Goal: Information Seeking & Learning: Learn about a topic

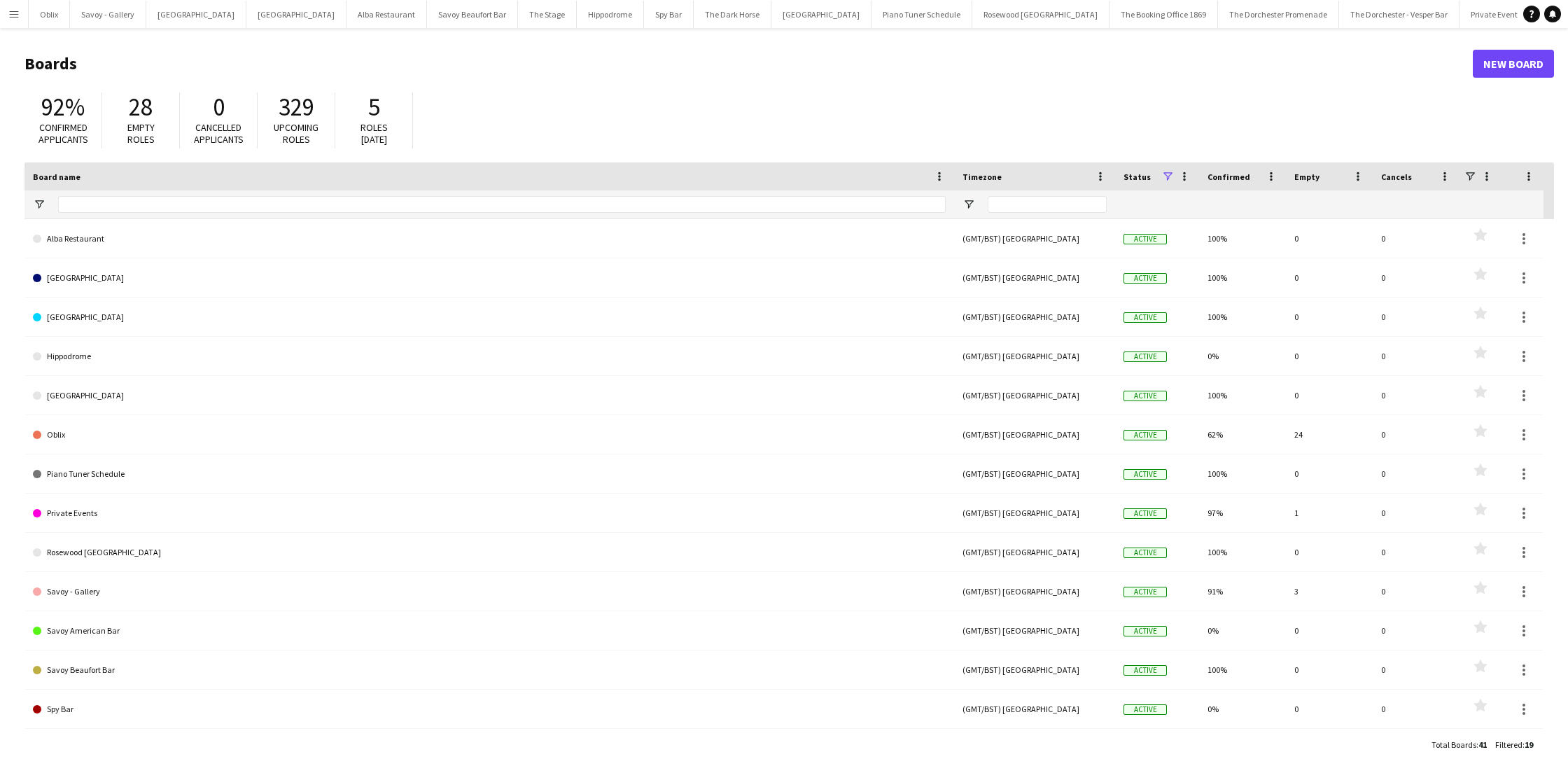
click at [24, 17] on button "Menu" at bounding box center [14, 14] width 28 height 28
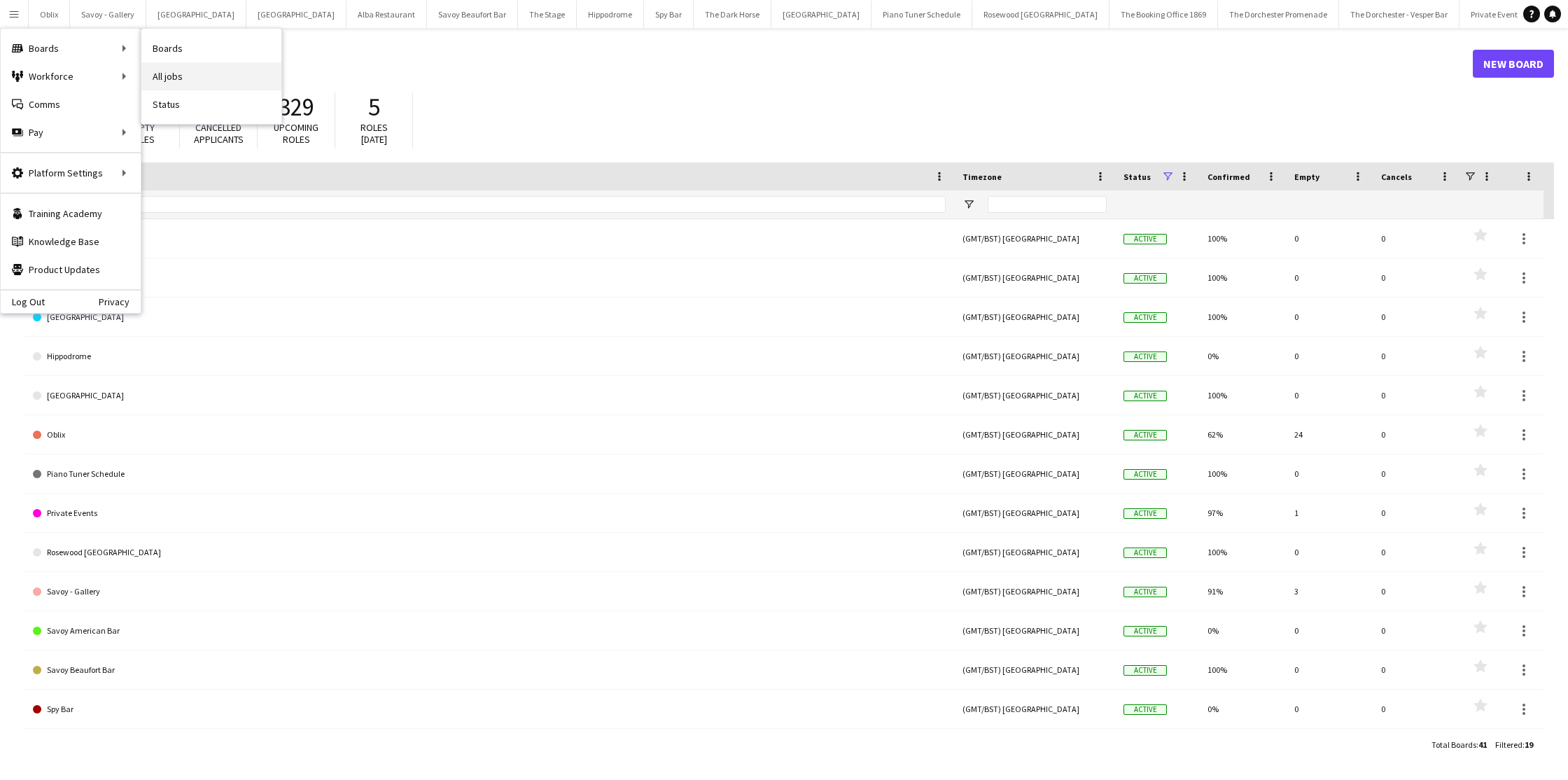
click at [196, 71] on link "All jobs" at bounding box center [211, 76] width 140 height 28
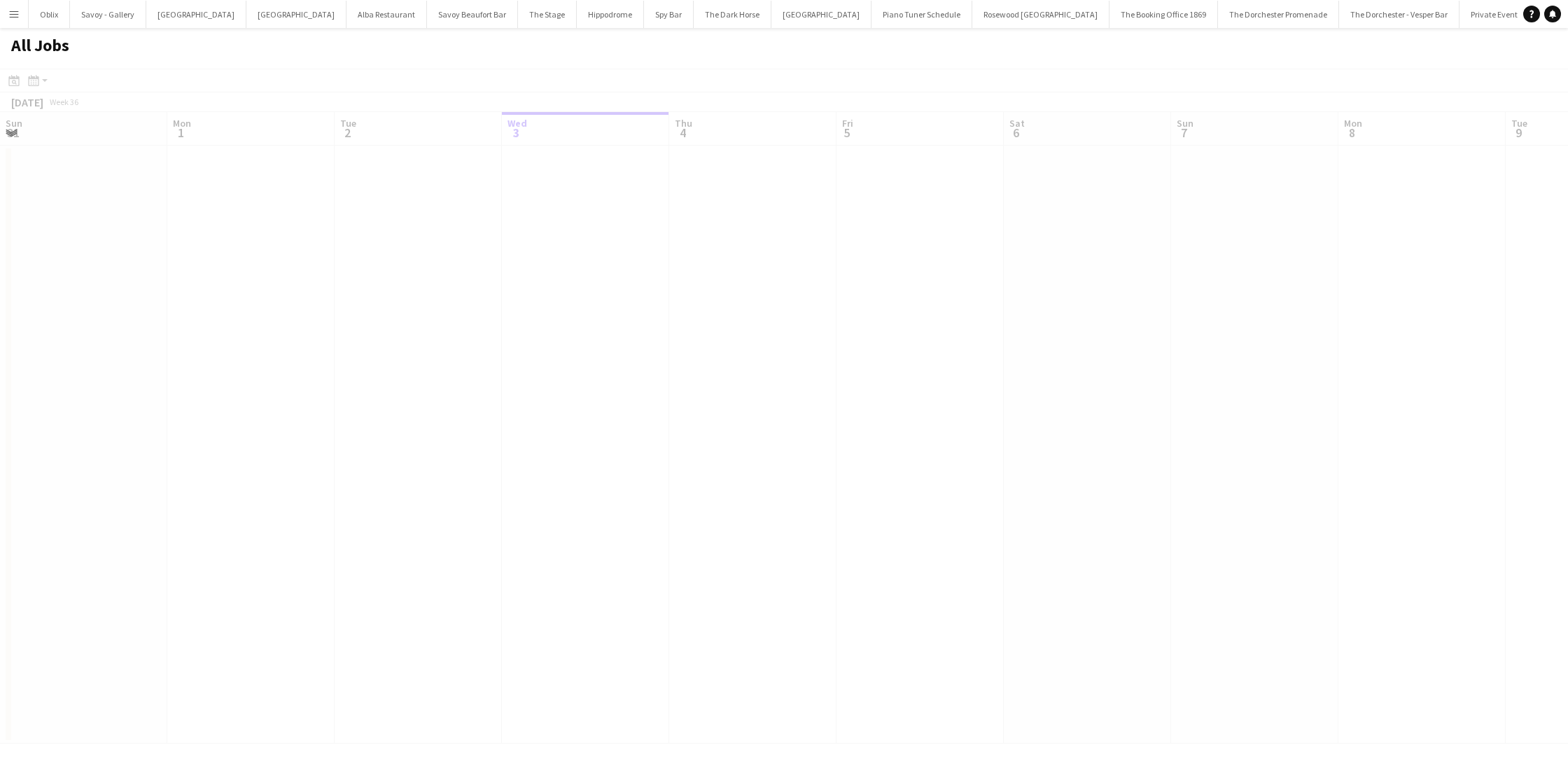
scroll to position [0, 335]
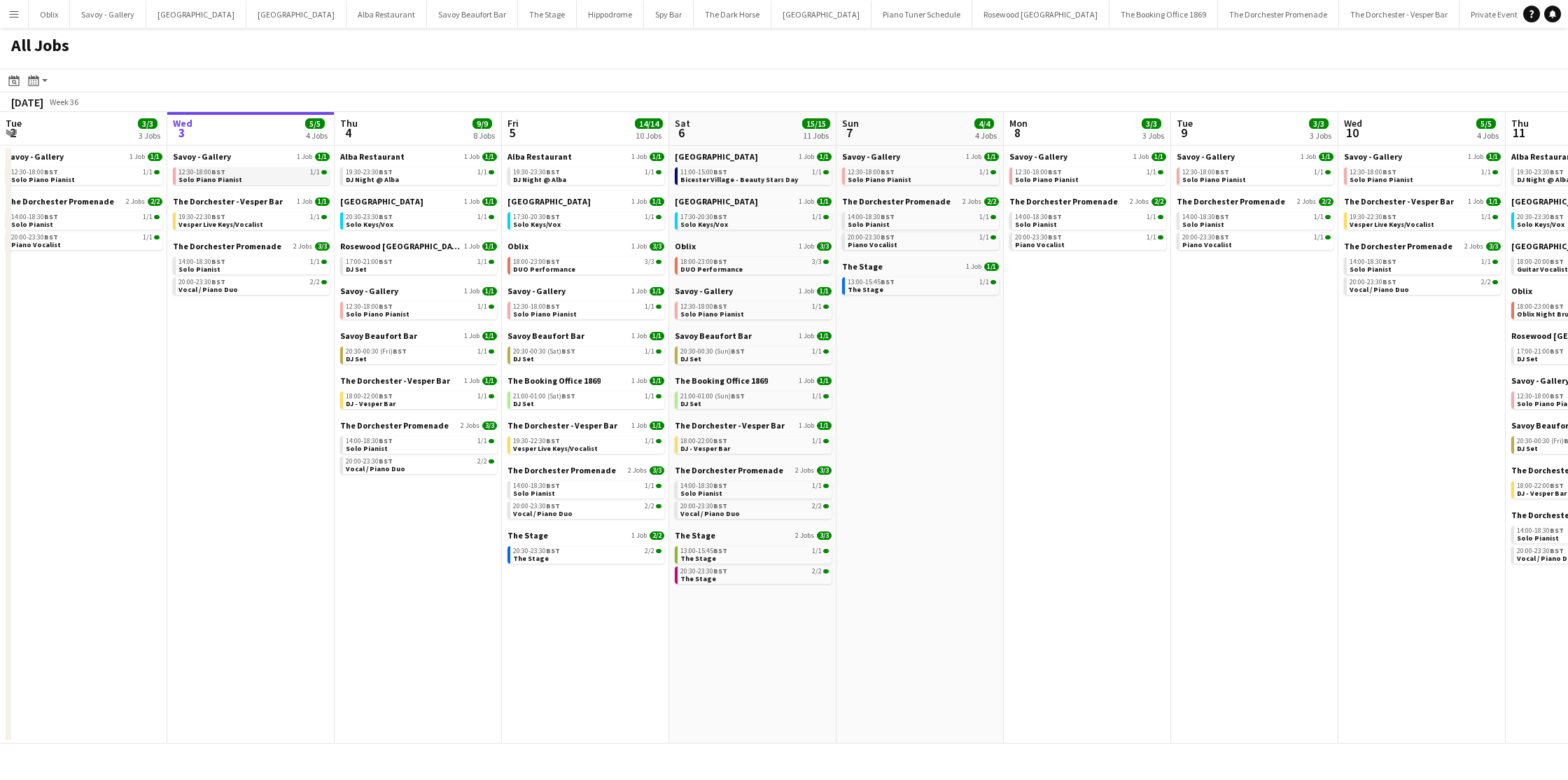
click at [236, 177] on link "12:30-18:00 BST 1/1 Solo Piano Pianist" at bounding box center [252, 175] width 148 height 16
click at [247, 227] on span "Vesper Live Keys/Vocalist" at bounding box center [221, 224] width 85 height 10
click at [280, 277] on link "20:00-23:30 BST 2/2 Vocal / Piano Duo" at bounding box center [252, 285] width 148 height 16
click at [224, 261] on span "BST" at bounding box center [218, 261] width 14 height 10
click at [272, 222] on link "19:30-22:30 BST 1/1 Vesper Live Keys/Vocalist" at bounding box center [252, 220] width 148 height 16
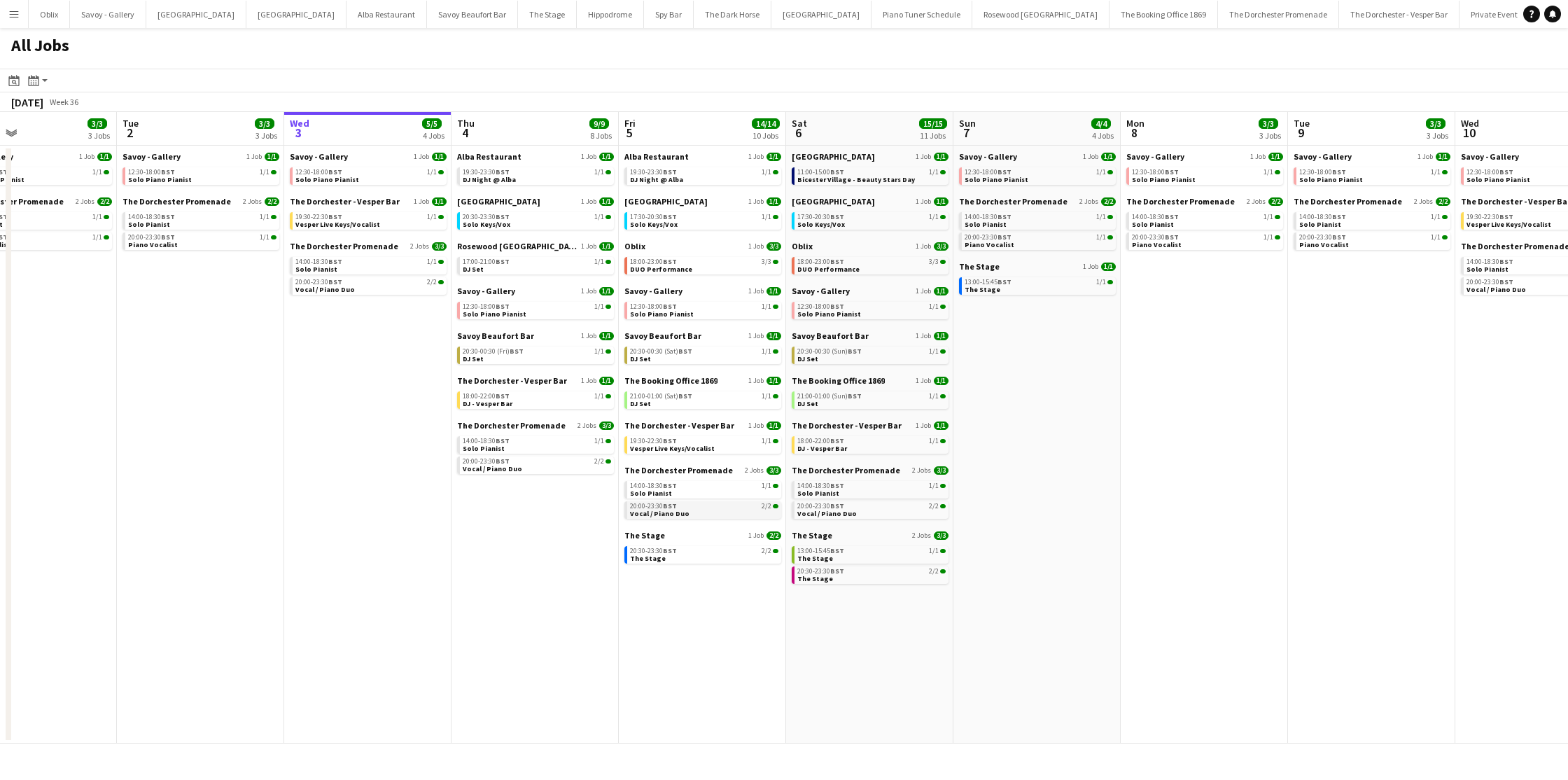
scroll to position [0, 364]
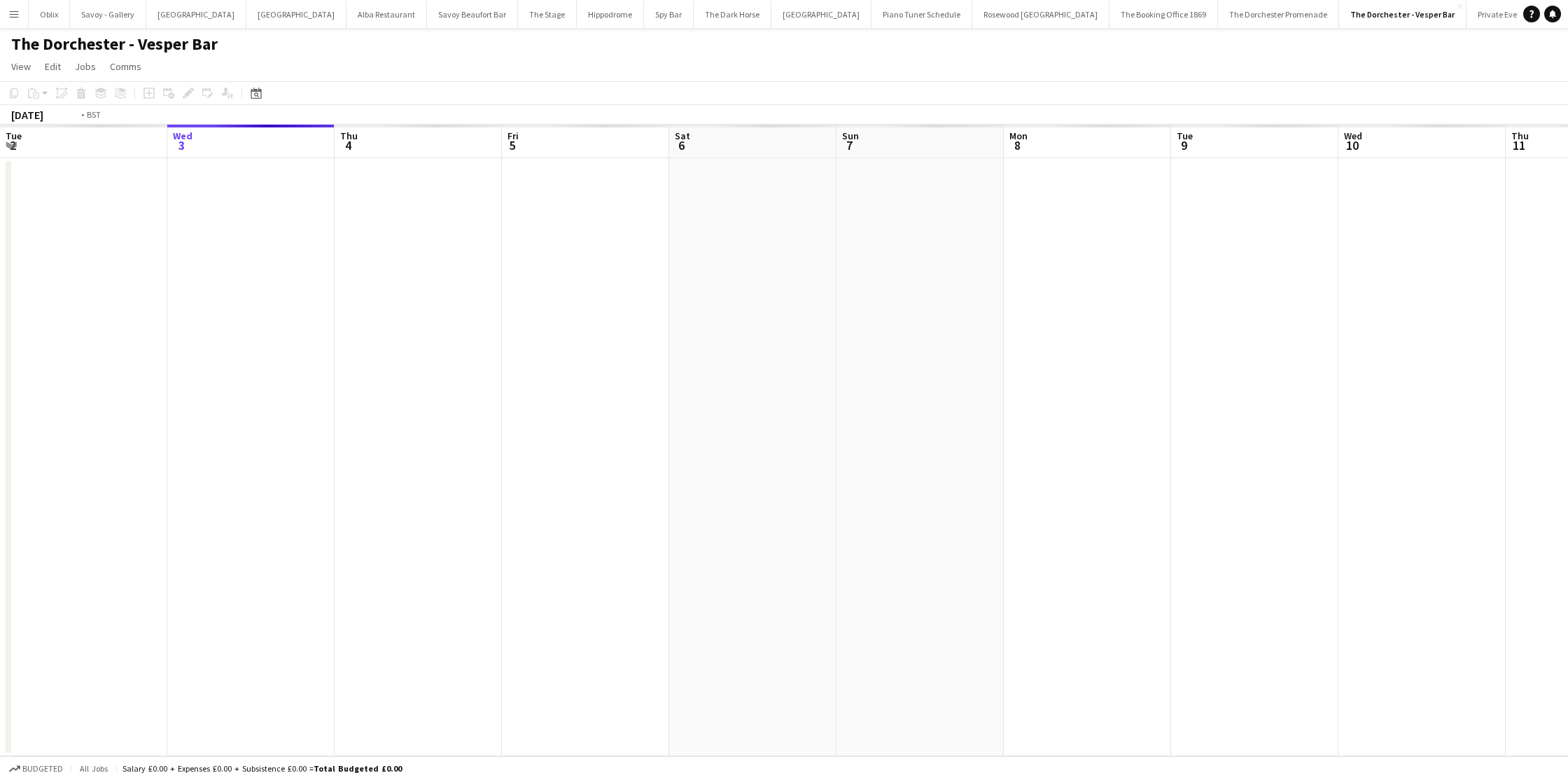
scroll to position [0, 481]
